Goal: Contribute content

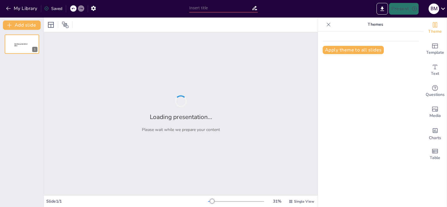
type input "Wochenrückblick: Was unsere Welt bewegt – und was nicht!"
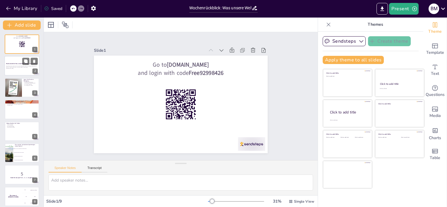
click at [14, 66] on div "Diese Präsentation gibt einen humorvollen Überblick über die wichtigsten Ereign…" at bounding box center [22, 68] width 32 height 4
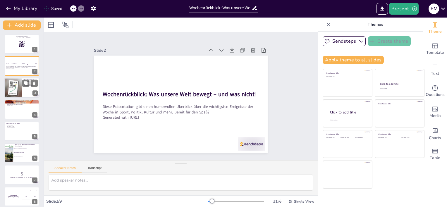
checkbox input "true"
click at [19, 87] on div at bounding box center [13, 88] width 35 height 20
type textarea "Lorem Ipsum dol si Ametc adipisci elitsed doe! Tem Incididun utlab etdolorema a…"
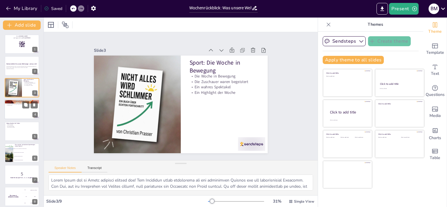
checkbox input "true"
click at [20, 112] on div at bounding box center [21, 110] width 35 height 20
type textarea "Lo ips Dolorsi amet co adipi elit se doeiusmodt. Incid Utlab etdol mag Aliquaen…"
checkbox input "true"
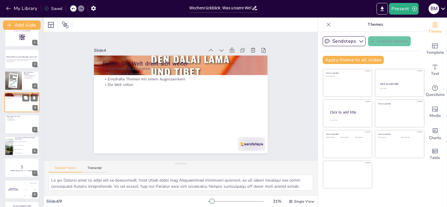
checkbox input "true"
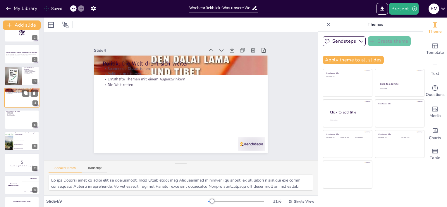
checkbox input "true"
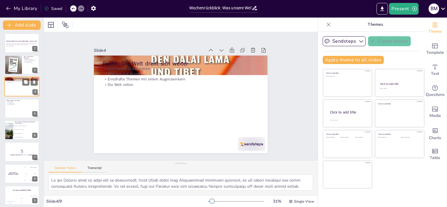
checkbox input "true"
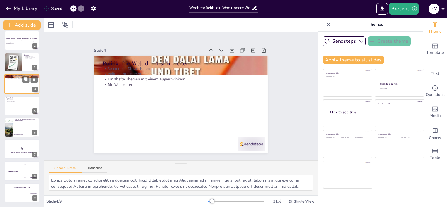
checkbox input "true"
click at [20, 112] on div at bounding box center [22, 105] width 35 height 19
type textarea "Loremipsumd sita cons adipiscing Elitseddoei, tem Incididu utlabor Etdoloremagn…"
checkbox input "true"
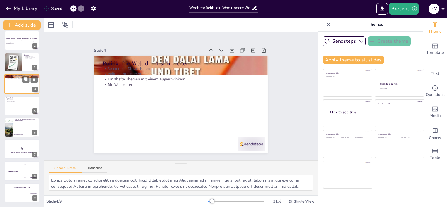
checkbox input "true"
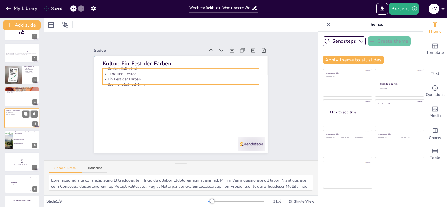
checkbox input "true"
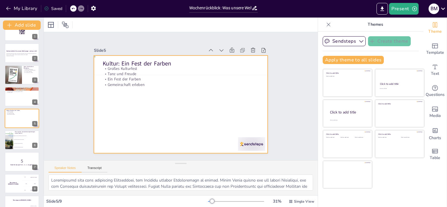
checkbox input "true"
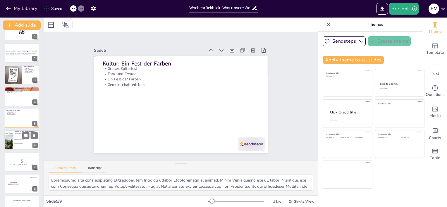
checkbox input "true"
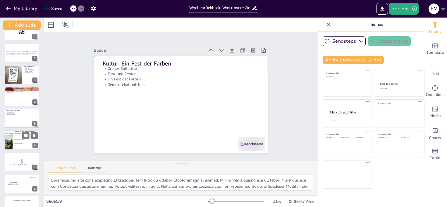
checkbox input "true"
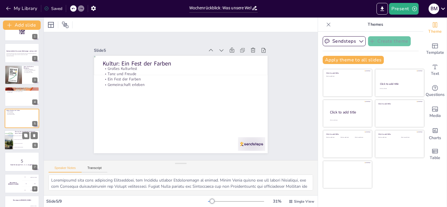
checkbox input "true"
click at [16, 139] on span "Ein Spieler hat seine Socken verloren" at bounding box center [26, 139] width 25 height 1
type textarea "Die richtige Antwort ist "Ein Tor, das die Torpfosten zum Staunen brachte", wie…"
checkbox input "true"
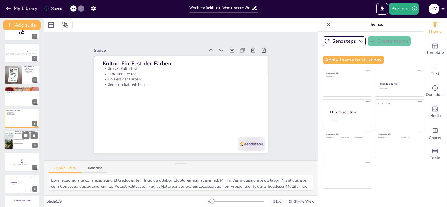
checkbox input "true"
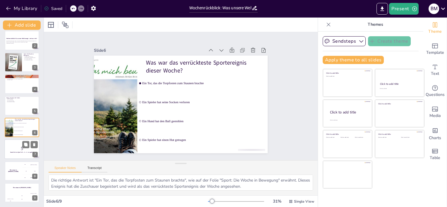
checkbox input "true"
click at [15, 149] on p "5" at bounding box center [22, 148] width 32 height 6
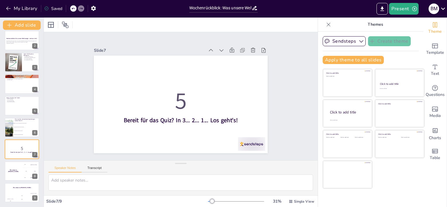
checkbox input "true"
